Goal: Information Seeking & Learning: Learn about a topic

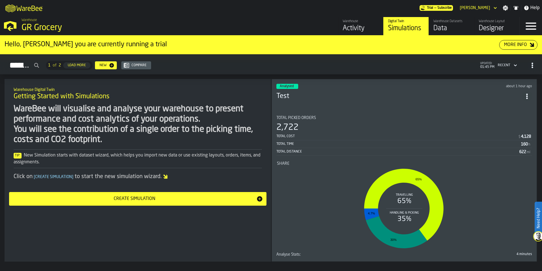
click at [371, 30] on div "Activity" at bounding box center [361, 28] width 36 height 9
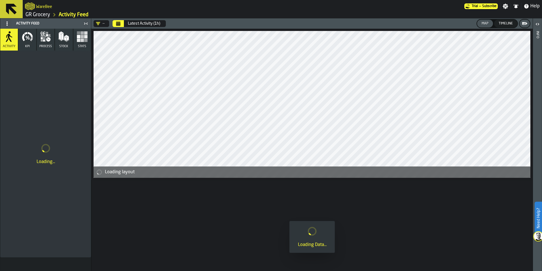
click at [160, 25] on div "Latest Activity (1h)" at bounding box center [144, 23] width 32 height 5
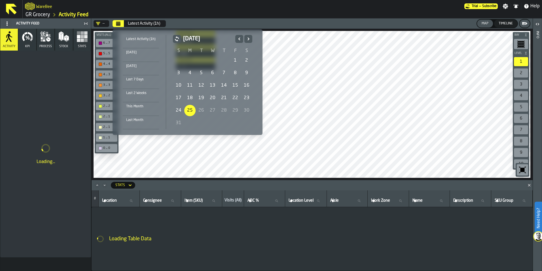
click at [242, 39] on button "Previous" at bounding box center [239, 39] width 8 height 8
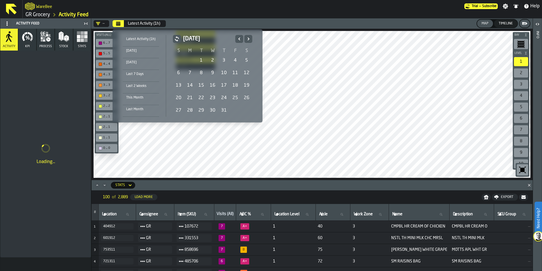
click at [247, 37] on icon "Next" at bounding box center [249, 38] width 6 height 7
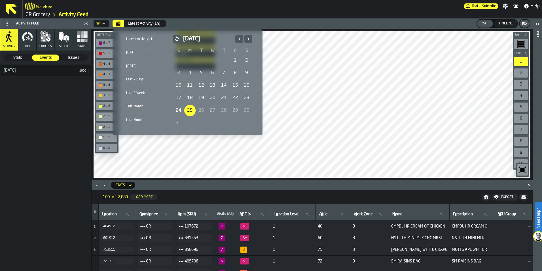
click at [240, 41] on icon "Previous" at bounding box center [240, 38] width 6 height 7
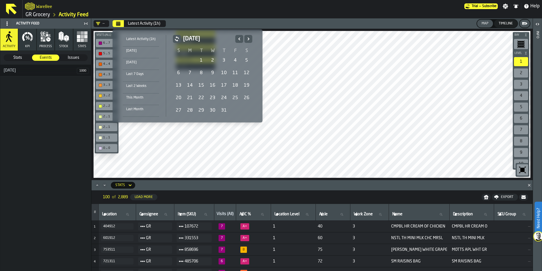
click at [240, 41] on icon "Previous" at bounding box center [240, 38] width 6 height 7
click at [140, 110] on div "Last Month" at bounding box center [141, 109] width 36 height 6
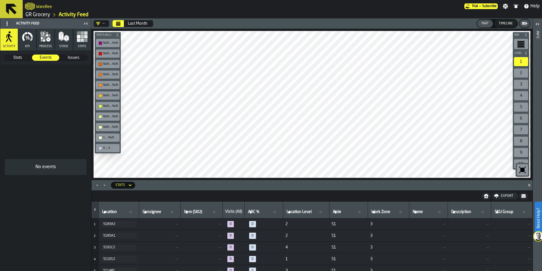
click at [77, 35] on icon "button" at bounding box center [82, 36] width 11 height 11
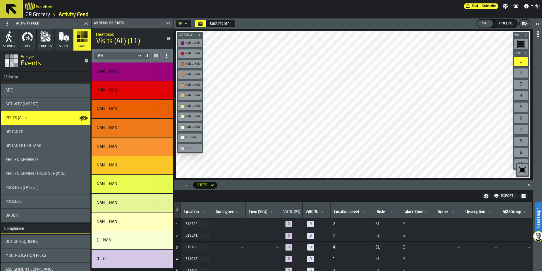
click at [41, 94] on div "ABC" at bounding box center [46, 90] width 90 height 14
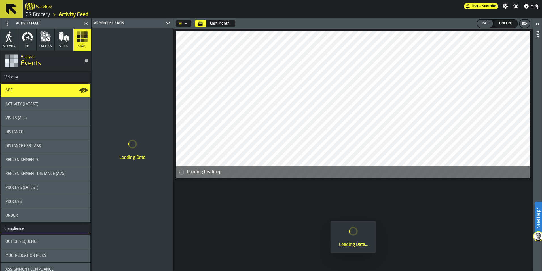
click at [224, 25] on div "Last Month" at bounding box center [220, 23] width 20 height 5
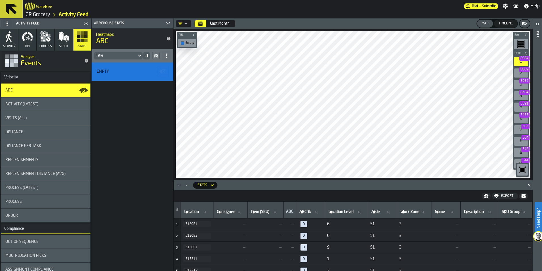
click at [211, 26] on button "Last Month" at bounding box center [220, 23] width 26 height 11
drag, startPoint x: 33, startPoint y: 15, endPoint x: 37, endPoint y: 18, distance: 4.7
click at [33, 15] on link "GR Grocery" at bounding box center [38, 15] width 25 height 6
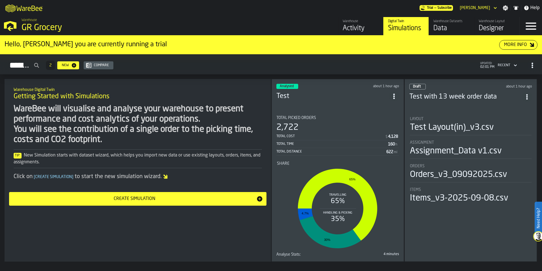
click at [341, 102] on header "Analysed about 1 hour ago Test" at bounding box center [338, 95] width 123 height 23
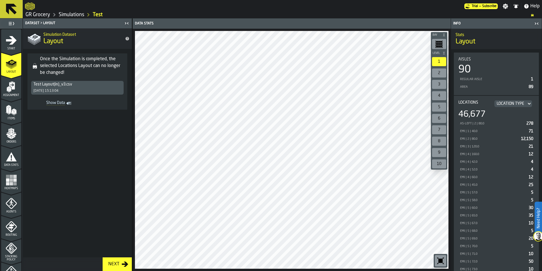
click at [12, 210] on span "Agents" at bounding box center [11, 211] width 20 height 3
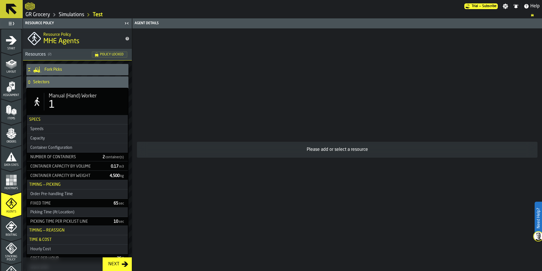
click at [78, 107] on div "1" at bounding box center [86, 104] width 75 height 11
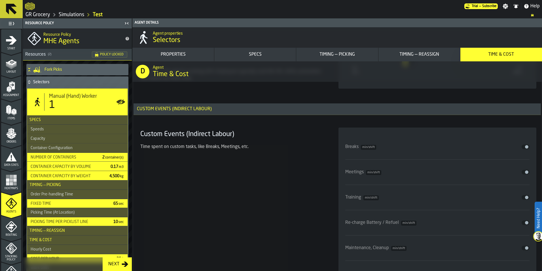
scroll to position [3171, 0]
